Goal: Find specific page/section: Find specific page/section

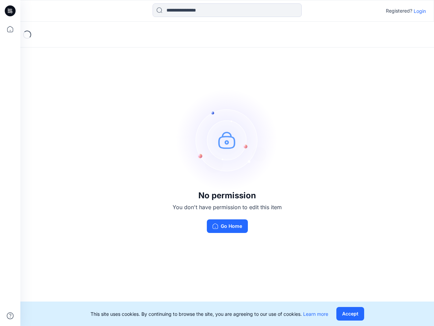
click at [217, 163] on img at bounding box center [227, 140] width 102 height 102
click at [11, 11] on icon at bounding box center [11, 11] width 3 height 0
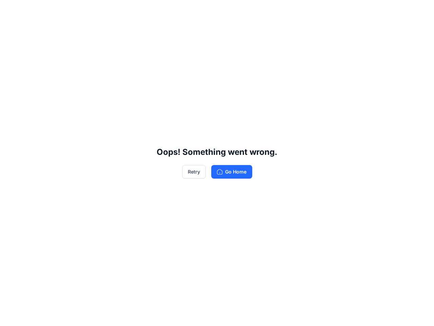
click at [10, 29] on div "Oops! Something went wrong. Retry Go Home" at bounding box center [217, 163] width 434 height 326
click at [10, 315] on div "Oops! Something went wrong. Retry Go Home" at bounding box center [217, 163] width 434 height 326
click at [227, 10] on div "Oops! Something went wrong. Retry Go Home" at bounding box center [217, 163] width 434 height 326
click at [420, 11] on div "Oops! Something went wrong. Retry Go Home" at bounding box center [217, 163] width 434 height 326
click at [350, 313] on div "Oops! Something went wrong. Retry Go Home" at bounding box center [217, 163] width 434 height 326
